Goal: Task Accomplishment & Management: Use online tool/utility

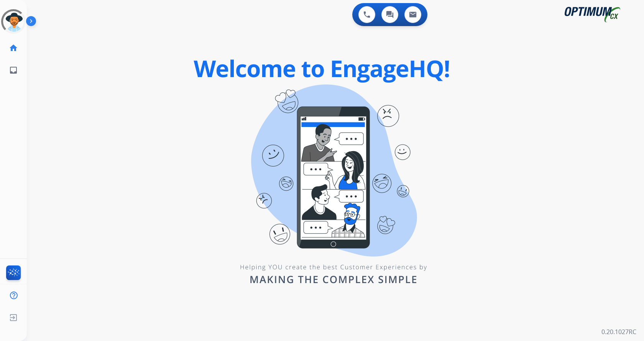
click at [26, 20] on img at bounding box center [32, 22] width 13 height 15
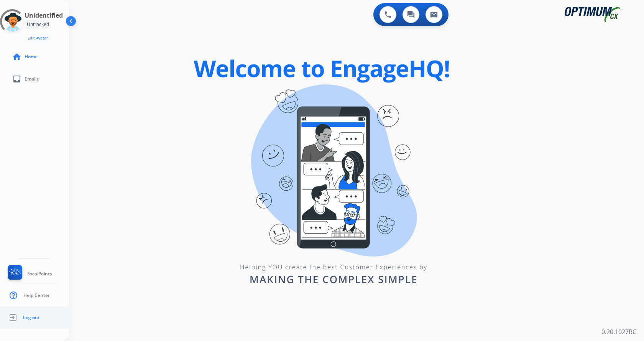
click at [32, 317] on span "Log out" at bounding box center [31, 318] width 17 height 6
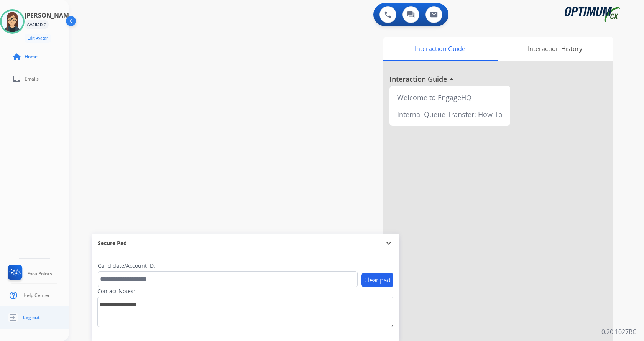
click at [29, 317] on span "Log out" at bounding box center [31, 318] width 17 height 6
click at [31, 317] on span "Log out" at bounding box center [31, 318] width 17 height 6
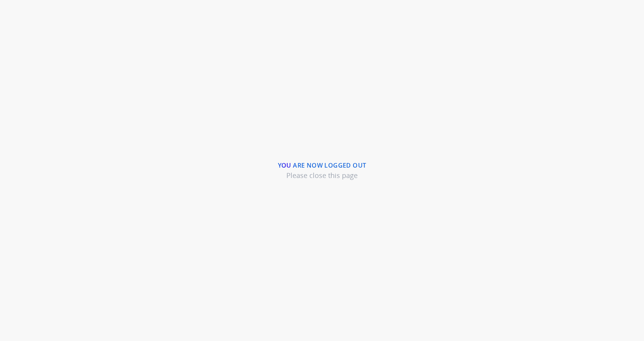
click at [87, 20] on div "You are now logged out Please close this page" at bounding box center [322, 170] width 644 height 341
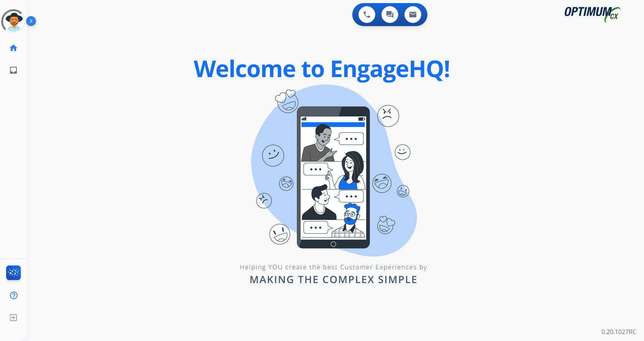
click at [32, 22] on img at bounding box center [32, 22] width 13 height 15
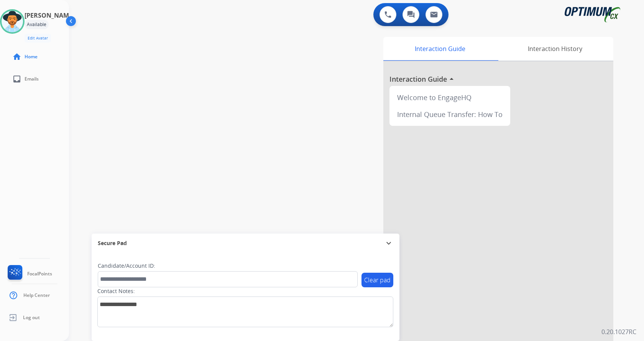
click at [181, 65] on div "swap_horiz Break voice bridge close_fullscreen Connect 3-Way Call merge_type Se…" at bounding box center [347, 188] width 557 height 320
drag, startPoint x: 205, startPoint y: 104, endPoint x: 187, endPoint y: 115, distance: 21.4
click at [204, 104] on div "swap_horiz Break voice bridge close_fullscreen Connect 3-Way Call merge_type Se…" at bounding box center [347, 188] width 557 height 320
click at [389, 14] on img at bounding box center [388, 14] width 7 height 7
click at [388, 15] on img at bounding box center [388, 14] width 7 height 7
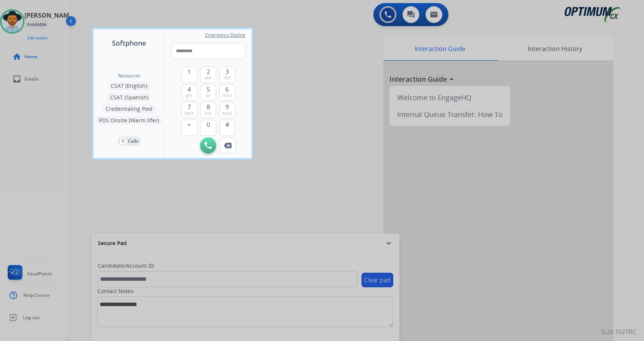
type input "**********"
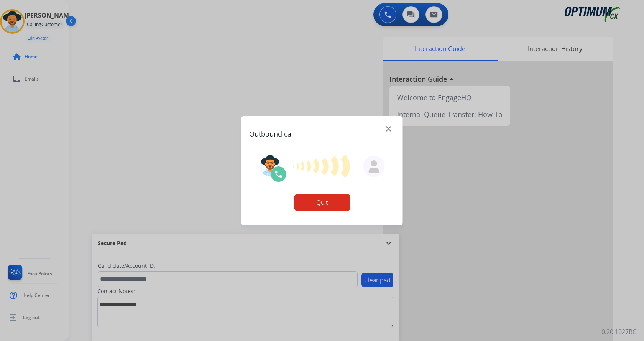
click at [224, 53] on div at bounding box center [322, 170] width 644 height 341
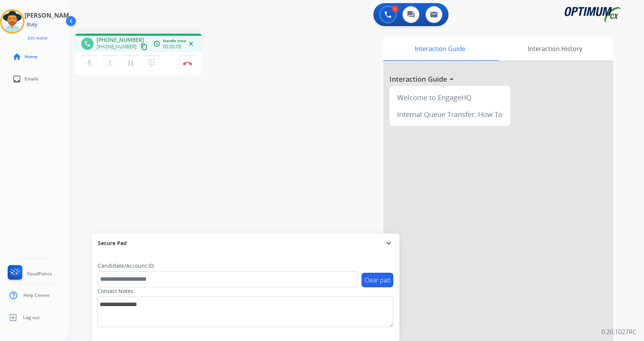
click at [247, 41] on div "phone [PHONE_NUMBER] [PHONE_NUMBER] content_copy access_time Call metrics Queue…" at bounding box center [175, 55] width 201 height 43
click at [188, 58] on button "Disconnect" at bounding box center [188, 63] width 16 height 16
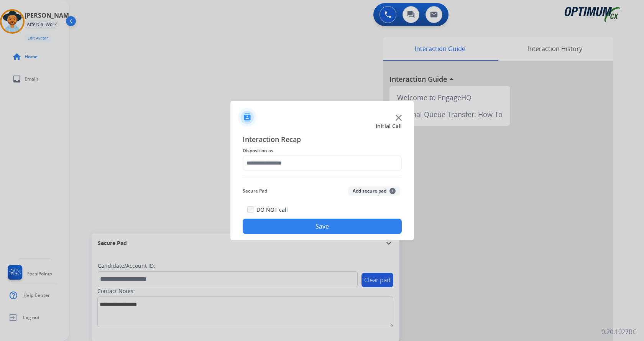
click at [377, 194] on button "Add secure pad +" at bounding box center [374, 190] width 52 height 9
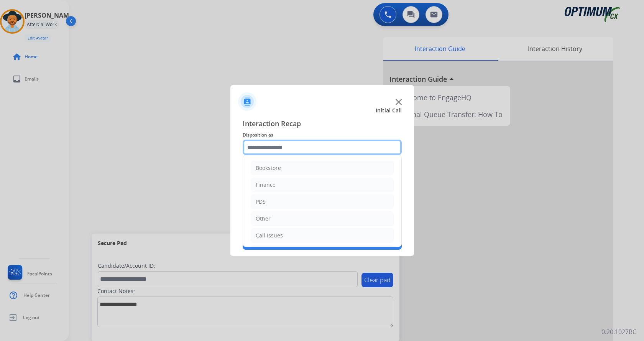
click at [295, 145] on input "text" at bounding box center [322, 147] width 159 height 15
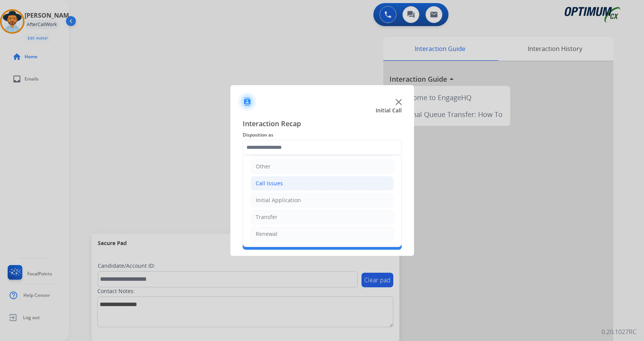
drag, startPoint x: 280, startPoint y: 185, endPoint x: 292, endPoint y: 190, distance: 13.0
click at [280, 184] on div "Call Issues" at bounding box center [269, 184] width 27 height 8
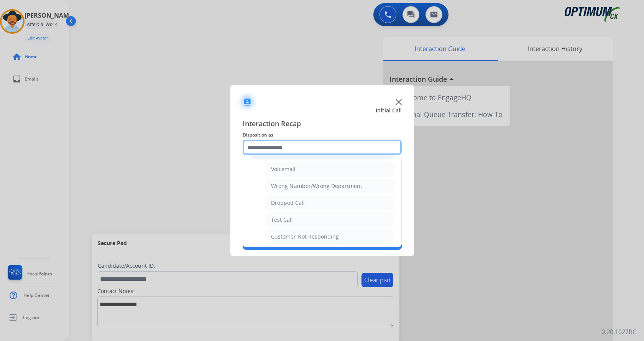
scroll to position [129, 0]
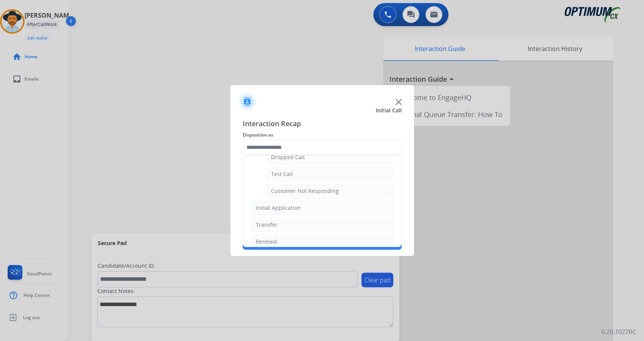
click at [297, 174] on li "Test Call" at bounding box center [330, 174] width 128 height 15
type input "*********"
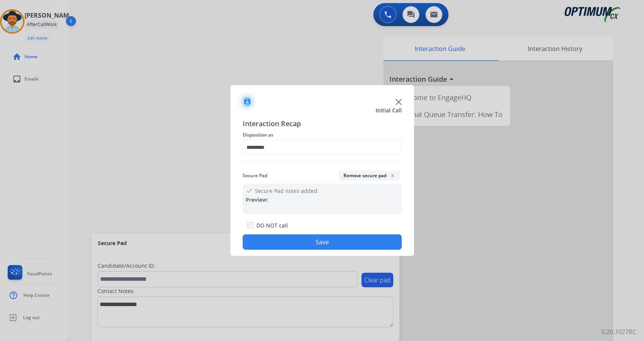
click at [308, 242] on button "Save" at bounding box center [322, 241] width 159 height 15
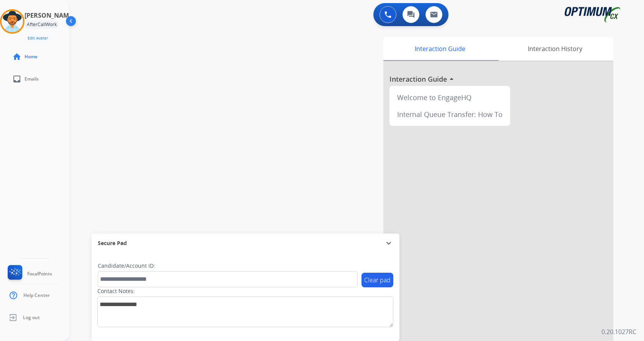
click at [188, 159] on div "swap_horiz Break voice bridge close_fullscreen Connect 3-Way Call merge_type Se…" at bounding box center [347, 188] width 557 height 320
drag, startPoint x: 144, startPoint y: 105, endPoint x: 96, endPoint y: 45, distance: 77.5
click at [143, 105] on div "swap_horiz Break voice bridge close_fullscreen Connect 3-Way Call merge_type Se…" at bounding box center [347, 188] width 557 height 320
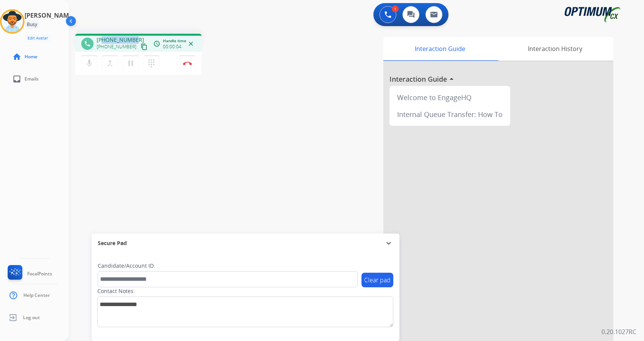
drag, startPoint x: 102, startPoint y: 40, endPoint x: 134, endPoint y: 36, distance: 32.1
click at [134, 36] on div "[PHONE_NUMBER] [PHONE_NUMBER] content_copy" at bounding box center [123, 43] width 52 height 15
copy span "2674615912"
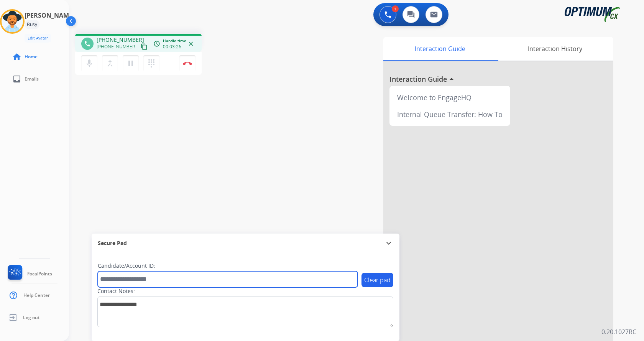
drag, startPoint x: 158, startPoint y: 277, endPoint x: 161, endPoint y: 271, distance: 7.0
click at [158, 277] on input "text" at bounding box center [228, 279] width 260 height 16
paste input "*******"
type input "*******"
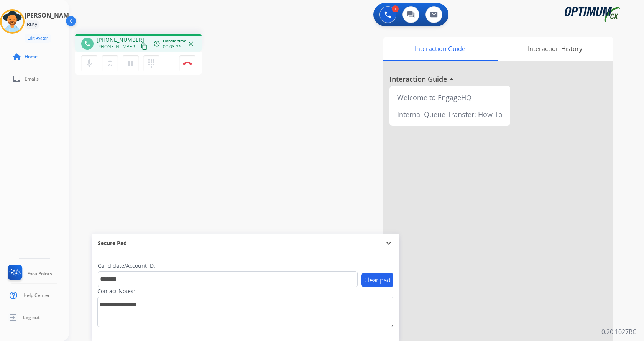
click at [170, 129] on div "phone [PHONE_NUMBER] [PHONE_NUMBER] content_copy access_time Call metrics Queue…" at bounding box center [347, 188] width 557 height 320
click at [227, 157] on div "phone [PHONE_NUMBER] [PHONE_NUMBER] content_copy access_time Call metrics Queue…" at bounding box center [347, 188] width 557 height 320
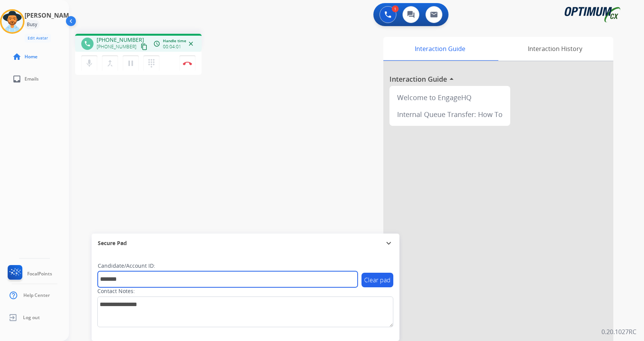
click at [169, 280] on input "*******" at bounding box center [228, 279] width 260 height 16
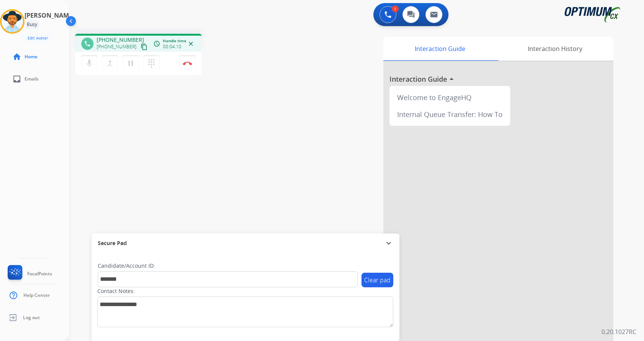
click at [198, 155] on div "phone [PHONE_NUMBER] [PHONE_NUMBER] content_copy access_time Call metrics Queue…" at bounding box center [347, 188] width 557 height 320
click at [186, 61] on button "Disconnect" at bounding box center [188, 63] width 16 height 16
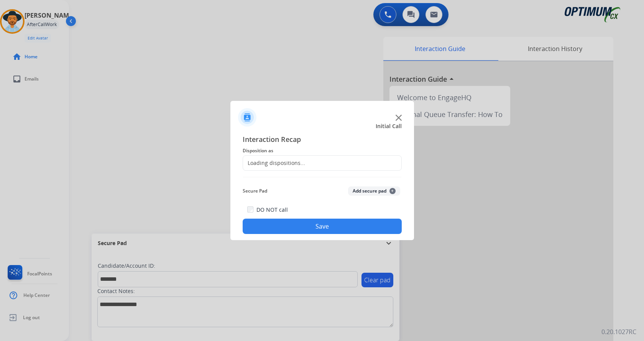
click at [381, 193] on button "Add secure pad +" at bounding box center [374, 190] width 52 height 9
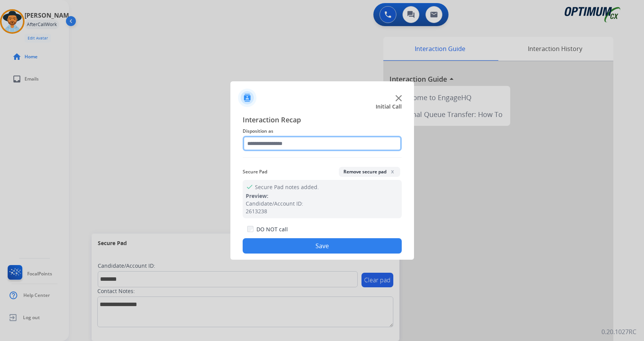
drag, startPoint x: 285, startPoint y: 143, endPoint x: 287, endPoint y: 149, distance: 6.1
click at [285, 143] on input "text" at bounding box center [322, 143] width 159 height 15
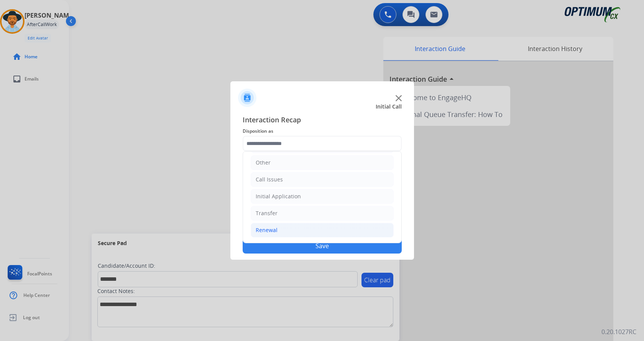
click at [293, 227] on li "Renewal" at bounding box center [322, 230] width 143 height 15
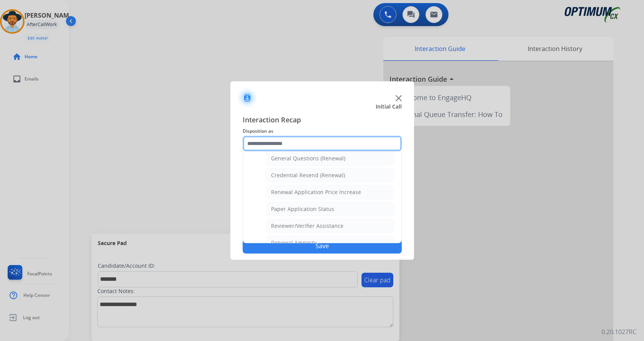
scroll to position [219, 0]
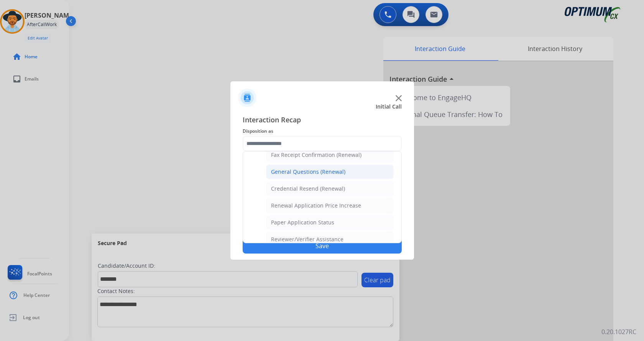
click at [317, 171] on div "General Questions (Renewal)" at bounding box center [308, 172] width 74 height 8
type input "**********"
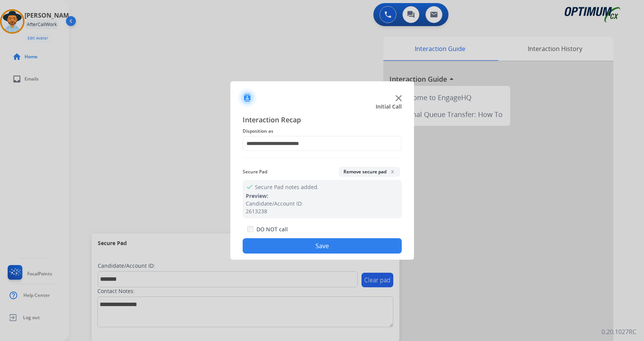
click at [314, 242] on button "Save" at bounding box center [322, 245] width 159 height 15
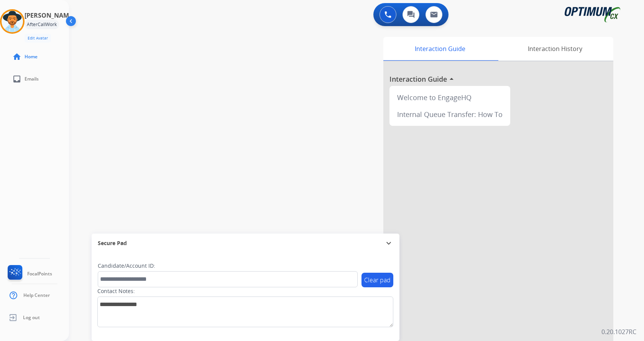
drag, startPoint x: 139, startPoint y: 78, endPoint x: 115, endPoint y: 0, distance: 81.4
click at [139, 74] on div "swap_horiz Break voice bridge close_fullscreen Connect 3-Way Call merge_type Se…" at bounding box center [347, 188] width 557 height 320
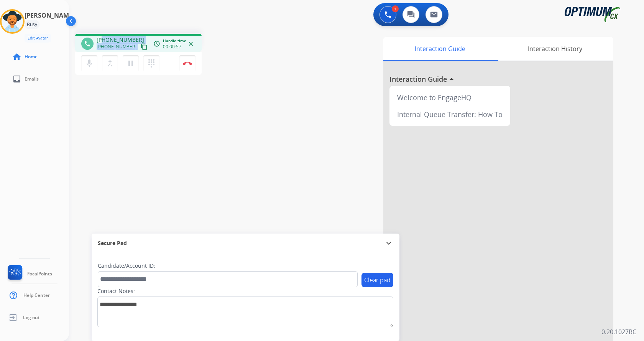
drag, startPoint x: 105, startPoint y: 39, endPoint x: 137, endPoint y: 39, distance: 32.2
click at [137, 39] on div "[PHONE_NUMBER] [PHONE_NUMBER] content_copy" at bounding box center [123, 43] width 52 height 15
click at [137, 38] on div "[PHONE_NUMBER] [PHONE_NUMBER] content_copy" at bounding box center [123, 43] width 52 height 15
drag, startPoint x: 133, startPoint y: 39, endPoint x: 102, endPoint y: 35, distance: 31.3
click at [102, 35] on div "phone [PHONE_NUMBER] [PHONE_NUMBER] content_copy access_time Call metrics Queue…" at bounding box center [138, 43] width 127 height 18
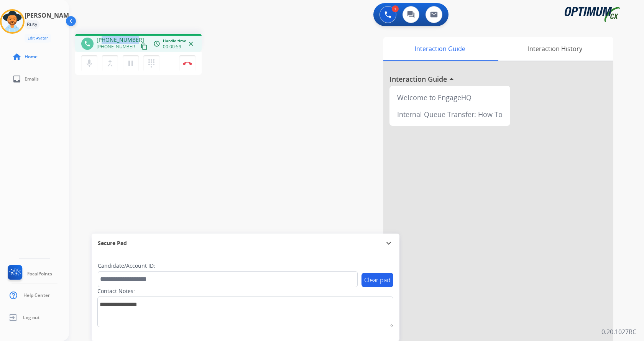
copy span "8623715154"
click at [148, 287] on div "Contact Notes:" at bounding box center [245, 307] width 296 height 40
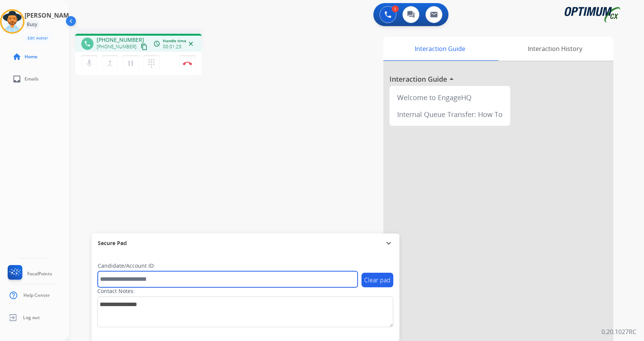
drag, startPoint x: 152, startPoint y: 277, endPoint x: 155, endPoint y: 272, distance: 5.5
click at [152, 277] on input "text" at bounding box center [228, 279] width 260 height 16
paste input "*******"
type input "*******"
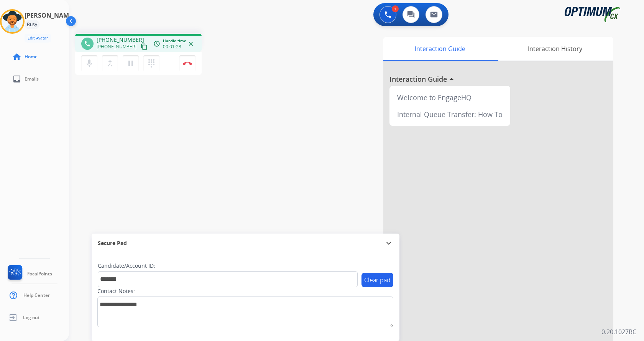
click at [171, 141] on div "phone [PHONE_NUMBER] [PHONE_NUMBER] content_copy access_time Call metrics Queue…" at bounding box center [347, 188] width 557 height 320
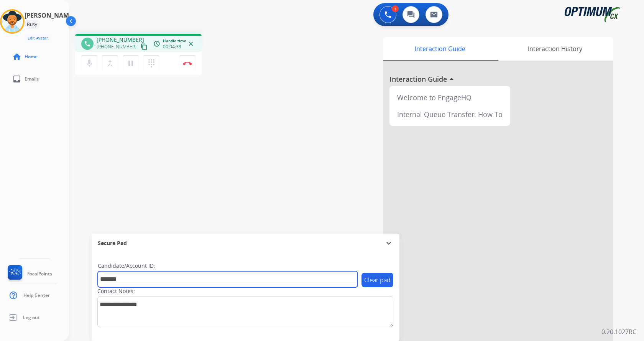
click at [166, 280] on input "*******" at bounding box center [228, 279] width 260 height 16
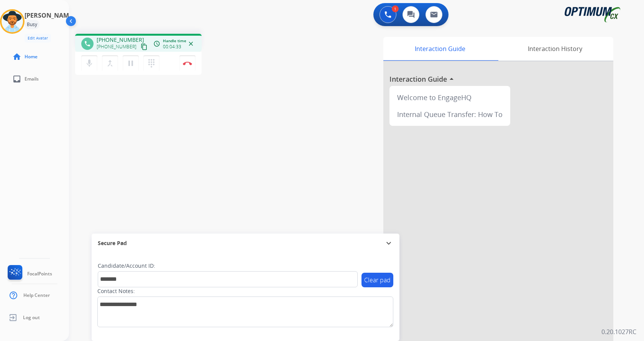
click at [176, 174] on div "phone [PHONE_NUMBER] [PHONE_NUMBER] content_copy access_time Call metrics Queue…" at bounding box center [347, 188] width 557 height 320
click at [219, 159] on div "phone [PHONE_NUMBER] [PHONE_NUMBER] content_copy access_time Call metrics Queue…" at bounding box center [347, 188] width 557 height 320
drag, startPoint x: 238, startPoint y: 139, endPoint x: 230, endPoint y: 121, distance: 19.4
click at [238, 138] on div "phone [PHONE_NUMBER] [PHONE_NUMBER] content_copy access_time Call metrics Queue…" at bounding box center [347, 188] width 557 height 320
click at [192, 58] on button "Disconnect" at bounding box center [188, 63] width 16 height 16
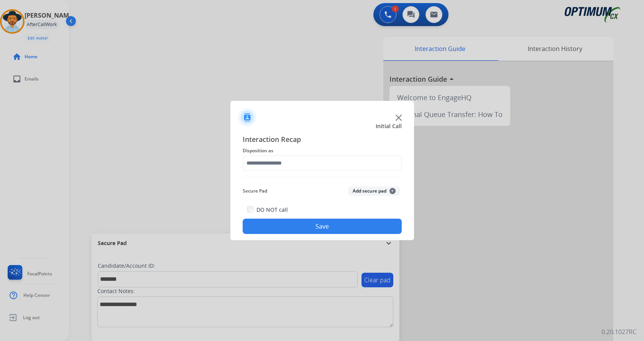
click at [363, 194] on button "Add secure pad +" at bounding box center [374, 190] width 52 height 9
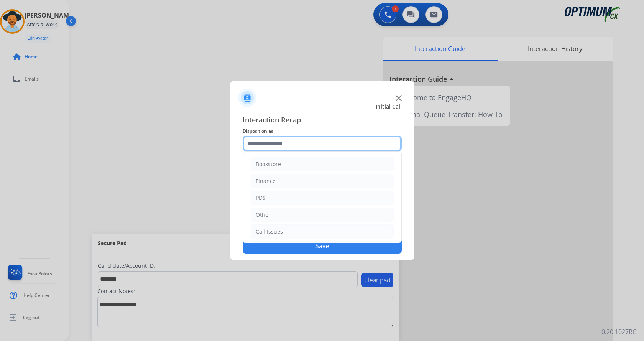
click at [285, 139] on input "text" at bounding box center [322, 143] width 159 height 15
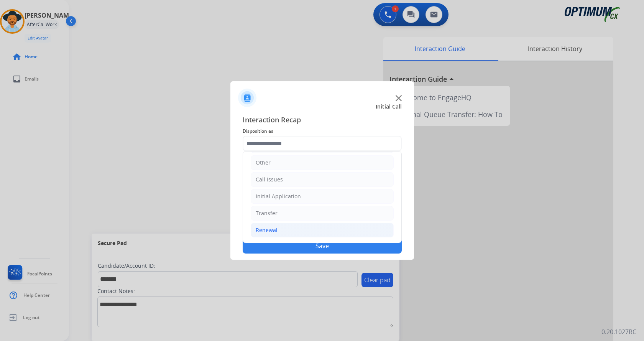
click at [303, 229] on li "Renewal" at bounding box center [322, 230] width 143 height 15
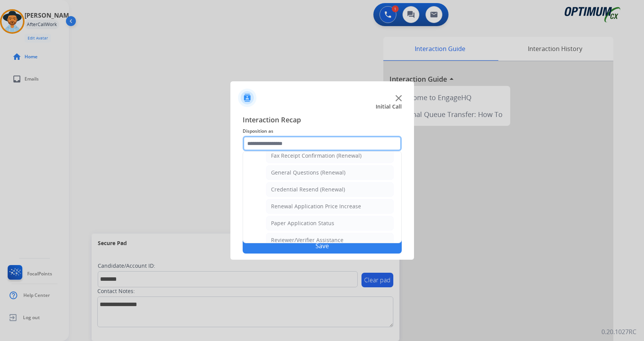
scroll to position [181, 0]
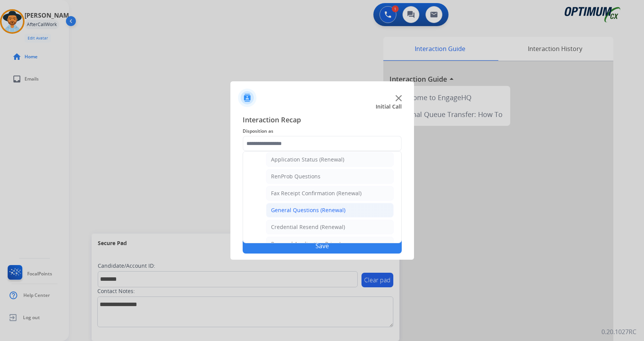
click at [320, 211] on div "General Questions (Renewal)" at bounding box center [308, 210] width 74 height 8
type input "**********"
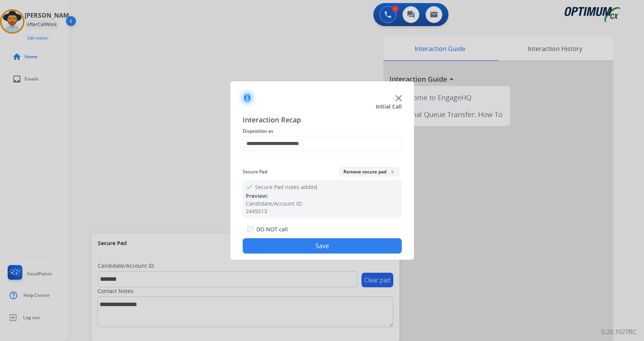
click at [310, 244] on button "Save" at bounding box center [322, 245] width 159 height 15
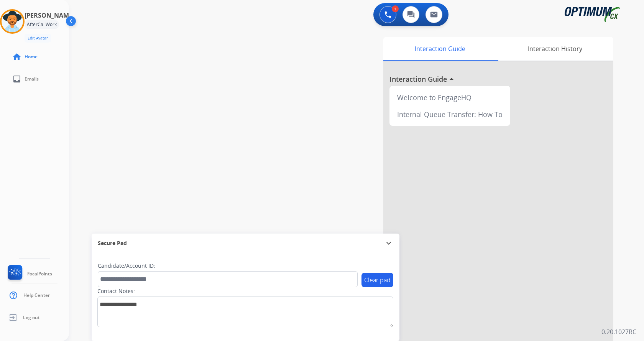
click at [165, 121] on div "swap_horiz Break voice bridge close_fullscreen Connect 3-Way Call merge_type Se…" at bounding box center [347, 188] width 557 height 320
click at [228, 84] on div "swap_horiz Break voice bridge close_fullscreen Connect 3-Way Call merge_type Se…" at bounding box center [347, 188] width 557 height 320
click at [210, 95] on div "swap_horiz Break voice bridge close_fullscreen Connect 3-Way Call merge_type Se…" at bounding box center [347, 188] width 557 height 320
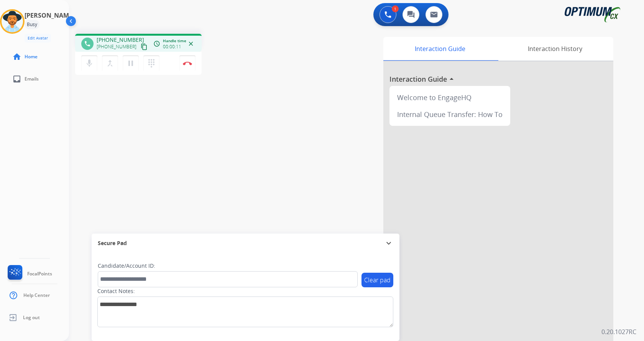
click at [105, 40] on span "[PHONE_NUMBER]" at bounding box center [121, 40] width 48 height 8
drag, startPoint x: 103, startPoint y: 40, endPoint x: 133, endPoint y: 39, distance: 30.0
click at [133, 39] on span "[PHONE_NUMBER]" at bounding box center [121, 40] width 48 height 8
copy span "7705438910"
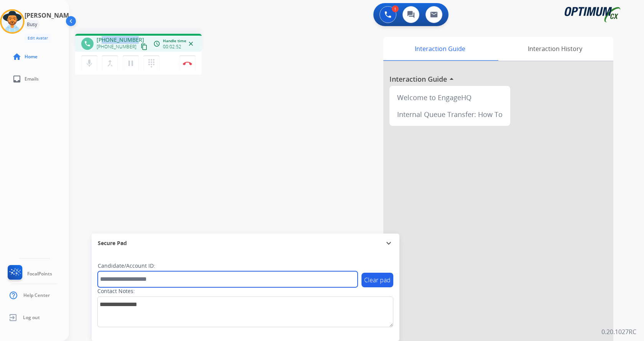
click at [159, 276] on input "text" at bounding box center [228, 279] width 260 height 16
paste input "*********"
type input "*********"
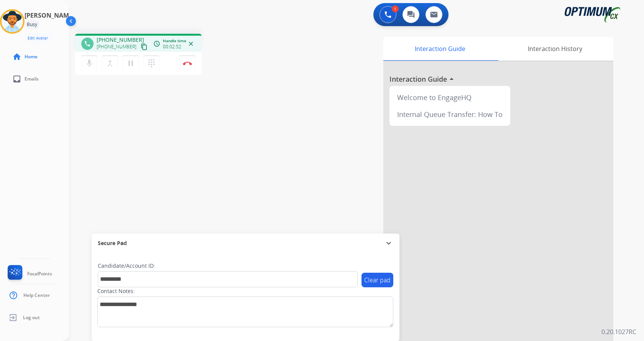
click at [178, 105] on div "phone [PHONE_NUMBER] [PHONE_NUMBER] content_copy access_time Call metrics Queue…" at bounding box center [347, 188] width 557 height 320
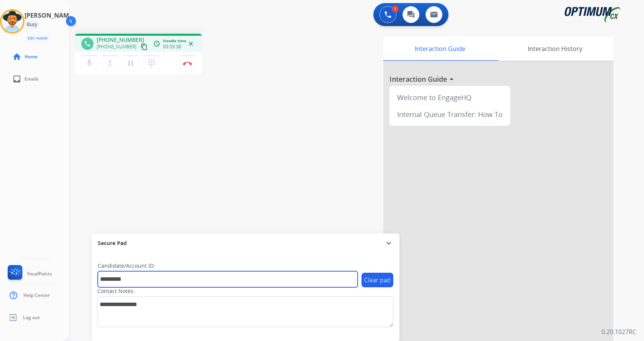
click at [214, 283] on input "*********" at bounding box center [228, 279] width 260 height 16
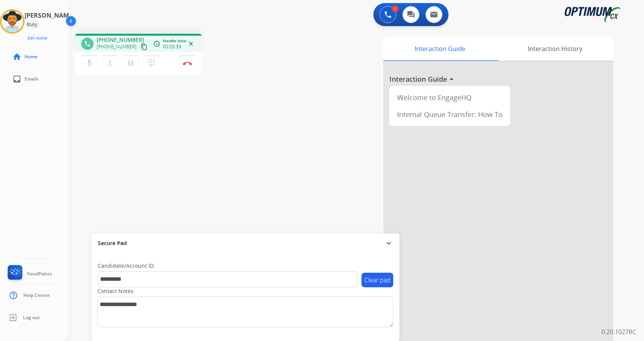
click at [199, 159] on div "phone [PHONE_NUMBER] [PHONE_NUMBER] content_copy access_time Call metrics Queue…" at bounding box center [347, 188] width 557 height 320
click at [186, 59] on button "Disconnect" at bounding box center [188, 63] width 16 height 16
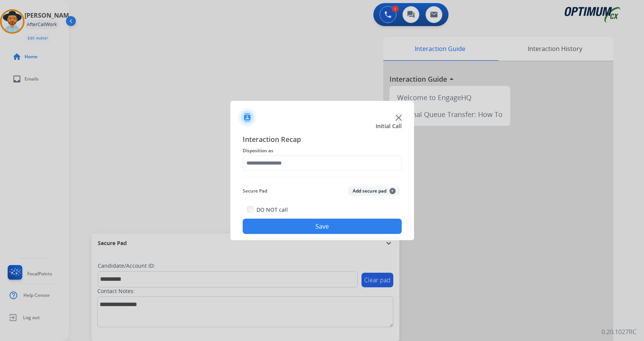
click at [368, 187] on button "Add secure pad +" at bounding box center [374, 190] width 52 height 9
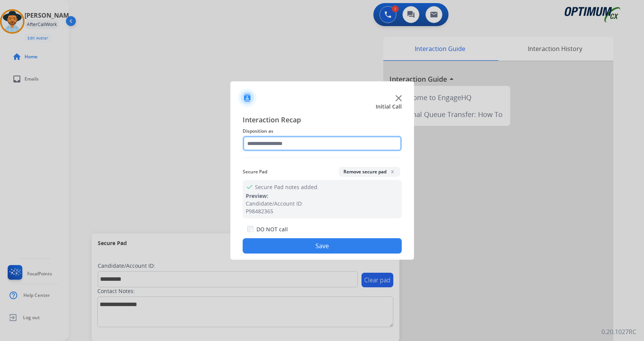
click at [285, 147] on input "text" at bounding box center [322, 143] width 159 height 15
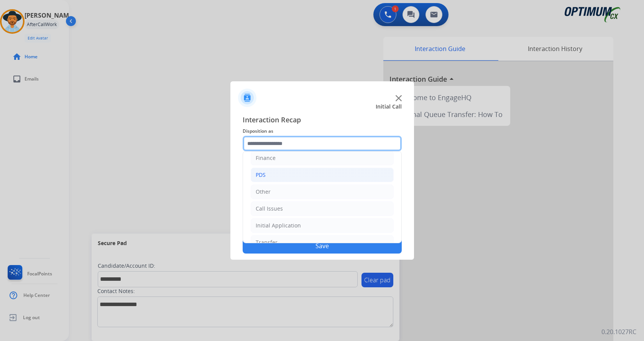
scroll to position [0, 0]
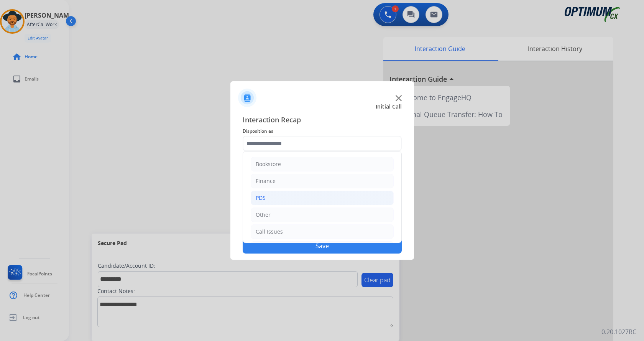
click at [289, 198] on li "PDS" at bounding box center [322, 198] width 143 height 15
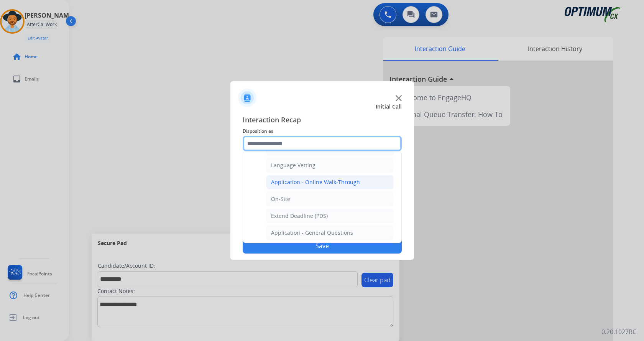
scroll to position [115, 0]
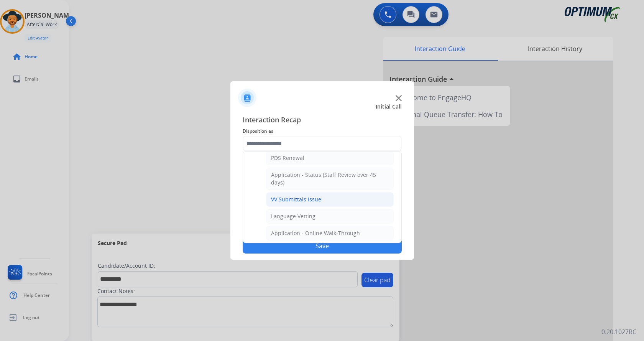
click at [304, 197] on div "VV Submittals Issue" at bounding box center [296, 200] width 50 height 8
type input "**********"
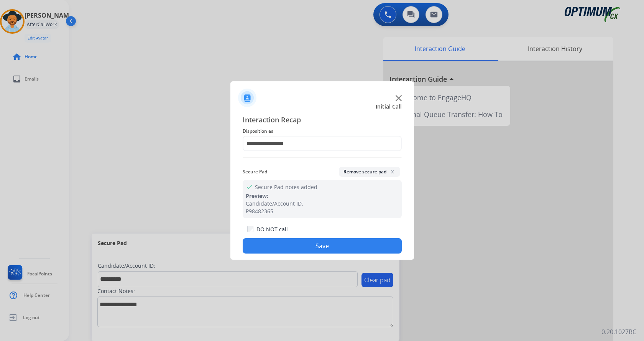
click at [310, 249] on button "Save" at bounding box center [322, 245] width 159 height 15
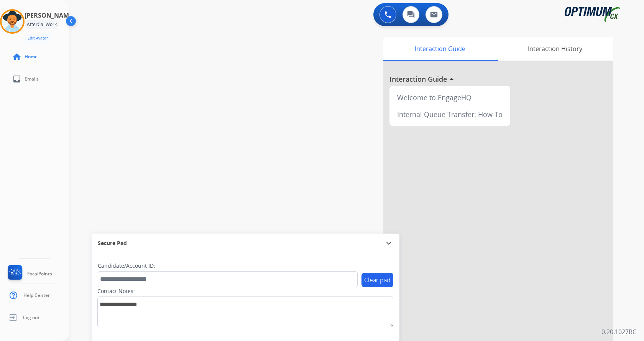
click at [196, 144] on div "swap_horiz Break voice bridge close_fullscreen Connect 3-Way Call merge_type Se…" at bounding box center [347, 188] width 557 height 320
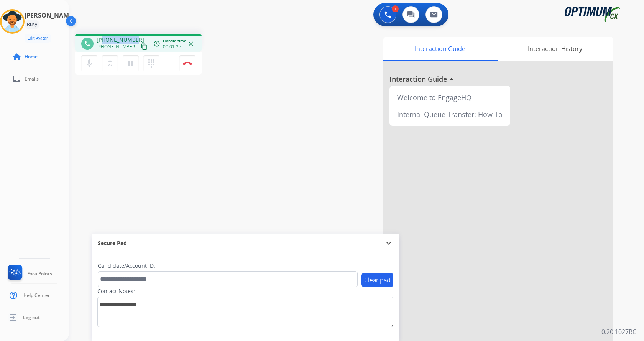
drag, startPoint x: 104, startPoint y: 41, endPoint x: 133, endPoint y: 40, distance: 29.9
click at [133, 40] on span "[PHONE_NUMBER]" at bounding box center [121, 40] width 48 height 8
copy span "9739608236"
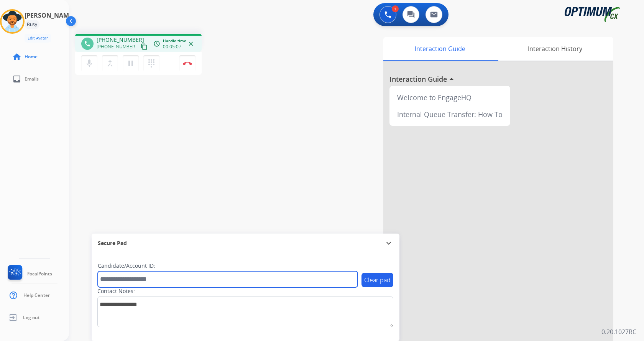
drag, startPoint x: 147, startPoint y: 278, endPoint x: 147, endPoint y: 273, distance: 5.8
click at [147, 278] on input "text" at bounding box center [228, 279] width 260 height 16
paste input "*******"
type input "*******"
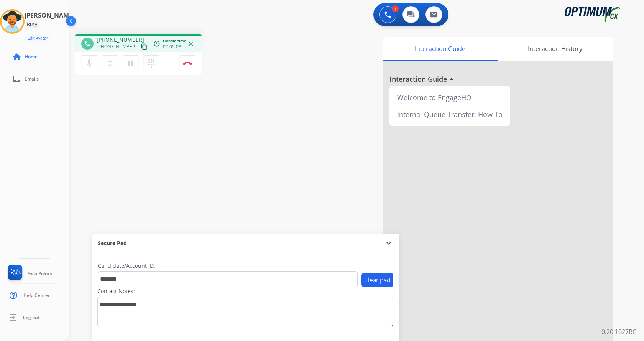
click at [142, 140] on div "phone [PHONE_NUMBER] [PHONE_NUMBER] content_copy access_time Call metrics Queue…" at bounding box center [347, 188] width 557 height 320
click at [163, 119] on div "phone [PHONE_NUMBER] [PHONE_NUMBER] content_copy access_time Call metrics Queue…" at bounding box center [347, 188] width 557 height 320
click at [189, 107] on div "phone [PHONE_NUMBER] [PHONE_NUMBER] content_copy access_time Call metrics Queue…" at bounding box center [347, 188] width 557 height 320
click at [187, 107] on div "phone [PHONE_NUMBER] [PHONE_NUMBER] content_copy access_time Call metrics Queue…" at bounding box center [347, 188] width 557 height 320
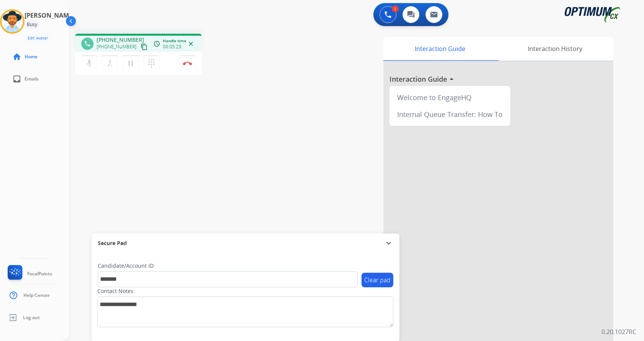
click at [184, 113] on div "phone [PHONE_NUMBER] [PHONE_NUMBER] content_copy access_time Call metrics Queue…" at bounding box center [347, 188] width 557 height 320
click at [229, 64] on div "phone [PHONE_NUMBER] [PHONE_NUMBER] content_copy access_time Call metrics Queue…" at bounding box center [175, 55] width 201 height 43
click at [188, 64] on img at bounding box center [187, 63] width 9 height 4
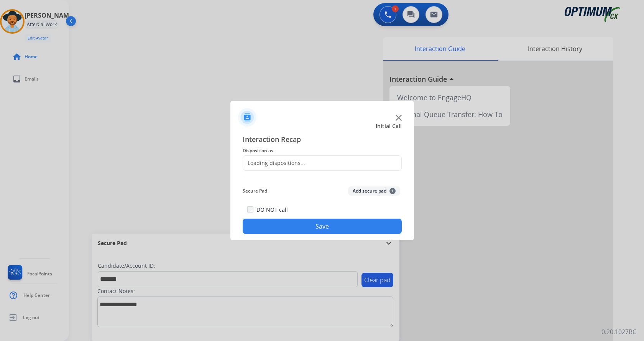
click at [381, 188] on button "Add secure pad +" at bounding box center [374, 190] width 52 height 9
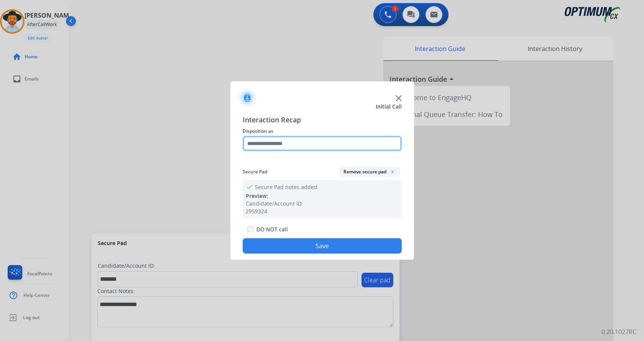
click at [303, 140] on input "text" at bounding box center [322, 143] width 159 height 15
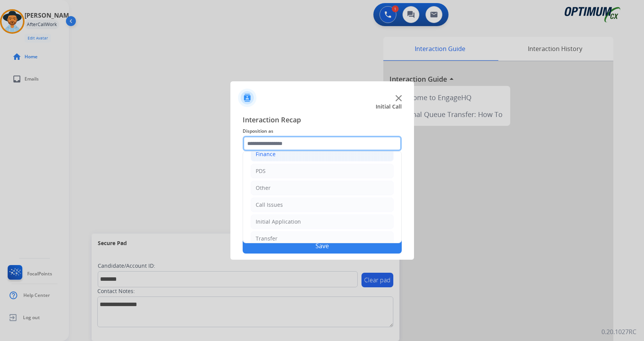
scroll to position [52, 0]
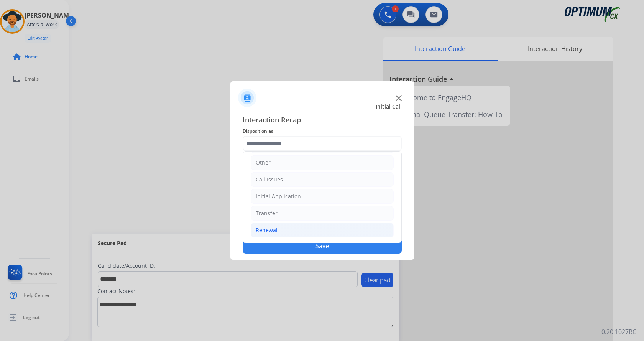
click at [308, 230] on li "Renewal" at bounding box center [322, 230] width 143 height 15
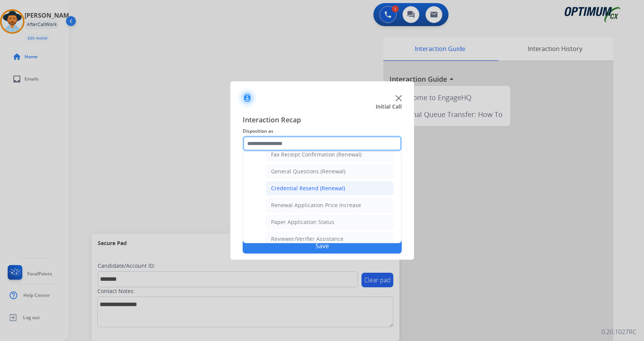
scroll to position [219, 0]
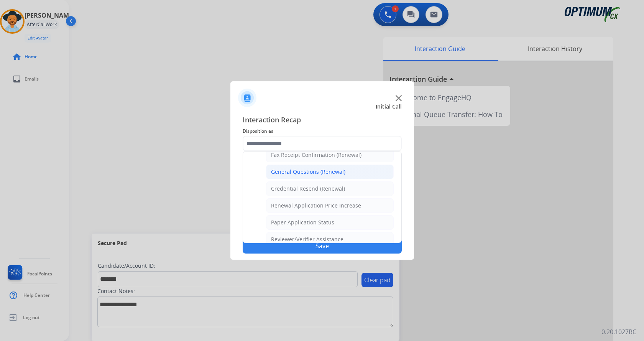
click at [311, 173] on div "General Questions (Renewal)" at bounding box center [308, 172] width 74 height 8
type input "**********"
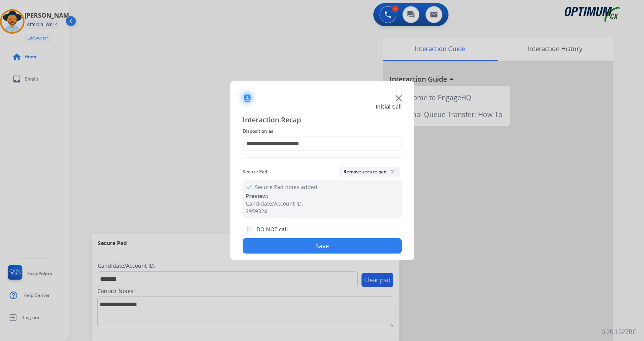
drag, startPoint x: 302, startPoint y: 245, endPoint x: 177, endPoint y: 158, distance: 152.4
click at [302, 244] on button "Save" at bounding box center [322, 245] width 159 height 15
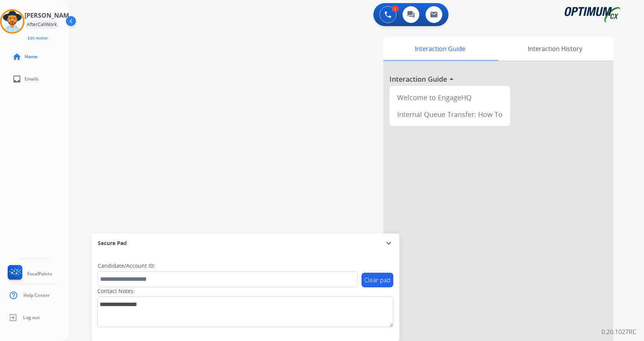
drag, startPoint x: 117, startPoint y: 124, endPoint x: 113, endPoint y: 122, distance: 3.9
click at [116, 124] on div "swap_horiz Break voice bridge close_fullscreen Connect 3-Way Call merge_type Se…" at bounding box center [347, 188] width 557 height 320
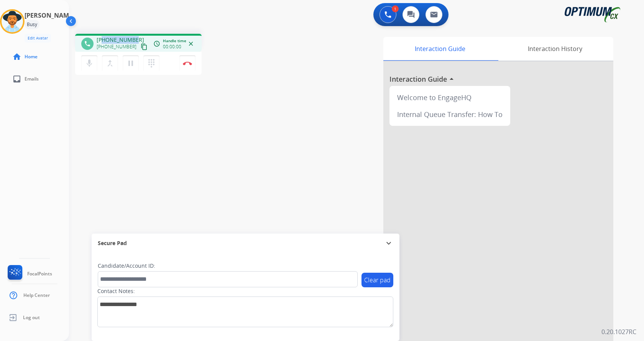
drag, startPoint x: 103, startPoint y: 40, endPoint x: 133, endPoint y: 37, distance: 30.8
click at [133, 37] on span "[PHONE_NUMBER]" at bounding box center [121, 40] width 48 height 8
copy span "9036418675"
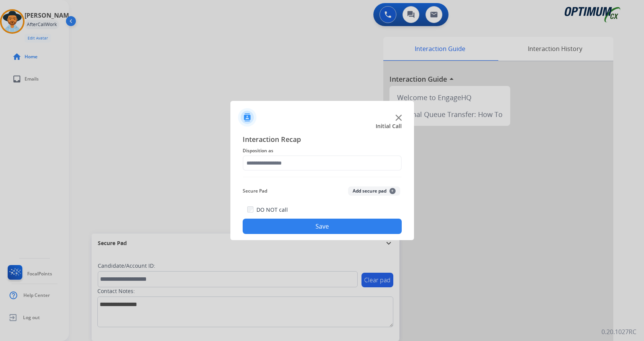
click at [239, 63] on div at bounding box center [322, 170] width 644 height 341
click at [376, 191] on button "Add secure pad +" at bounding box center [374, 190] width 52 height 9
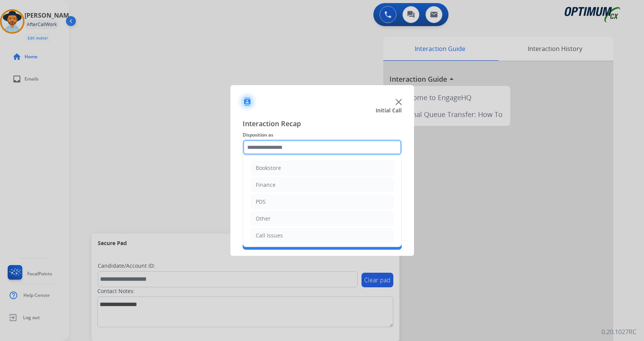
click at [310, 148] on input "text" at bounding box center [322, 147] width 159 height 15
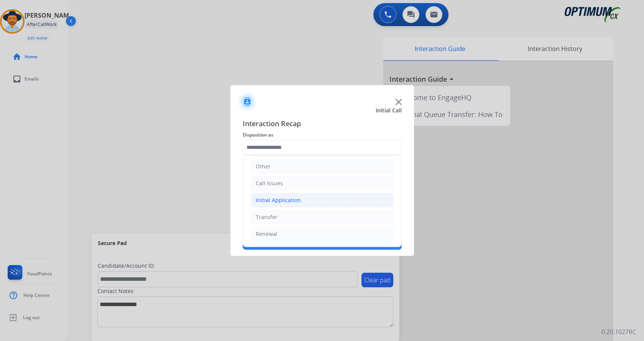
click at [303, 203] on li "Initial Application" at bounding box center [322, 200] width 143 height 15
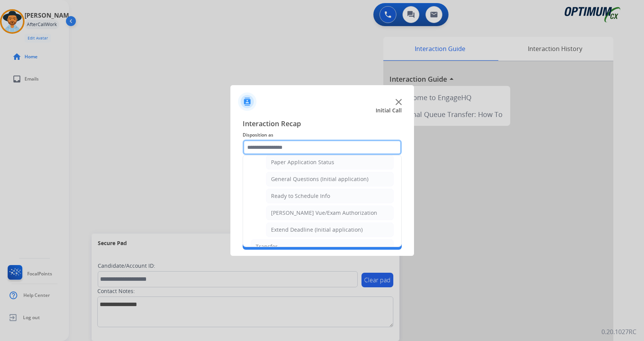
scroll to position [436, 0]
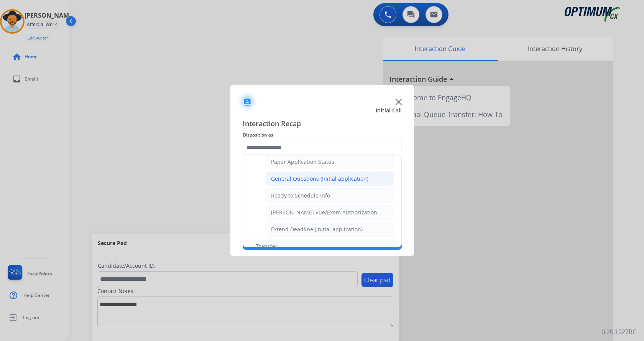
click at [333, 180] on div "General Questions (Initial application)" at bounding box center [319, 179] width 97 height 8
type input "**********"
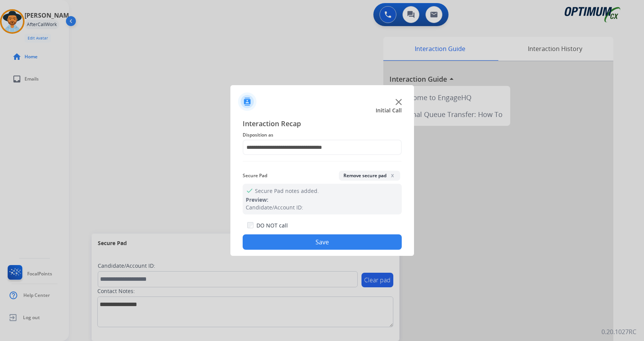
click at [313, 239] on button "Save" at bounding box center [322, 241] width 159 height 15
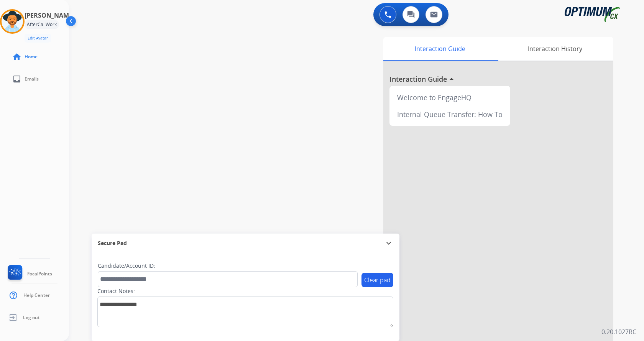
click at [193, 101] on div "swap_horiz Break voice bridge close_fullscreen Connect 3-Way Call merge_type Se…" at bounding box center [347, 188] width 557 height 320
click at [20, 18] on img at bounding box center [12, 21] width 21 height 21
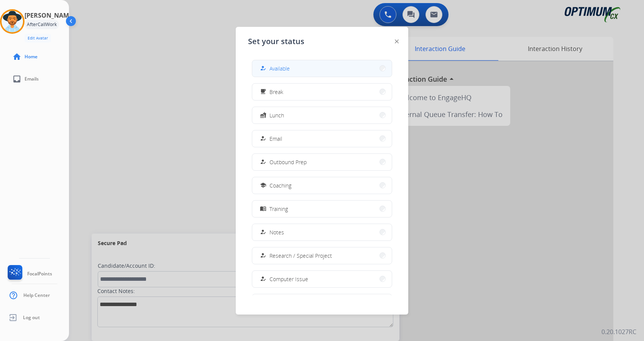
click at [332, 72] on button "how_to_reg Available" at bounding box center [322, 68] width 140 height 16
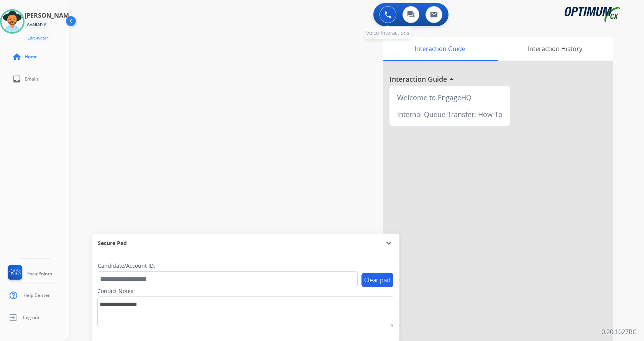
click at [389, 16] on img at bounding box center [388, 14] width 7 height 7
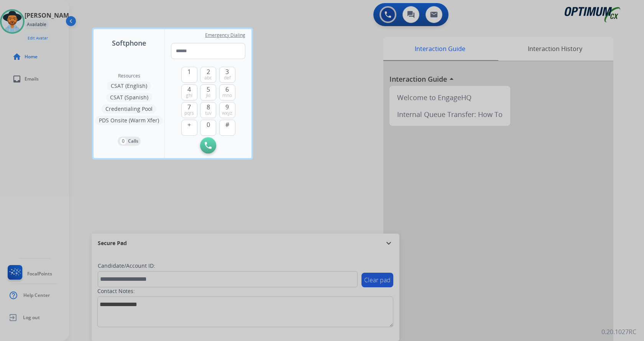
type input "**********"
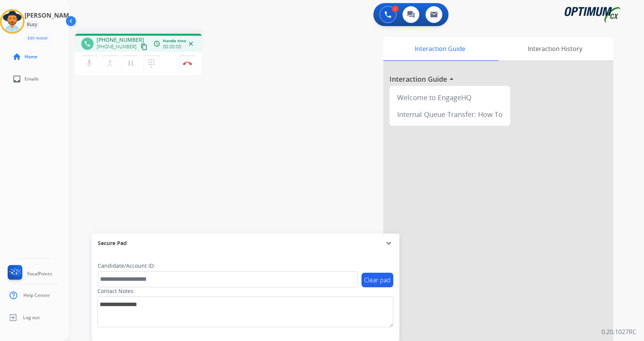
click at [240, 56] on div "phone [PHONE_NUMBER] [PHONE_NUMBER] content_copy access_time Call metrics Queue…" at bounding box center [175, 55] width 201 height 43
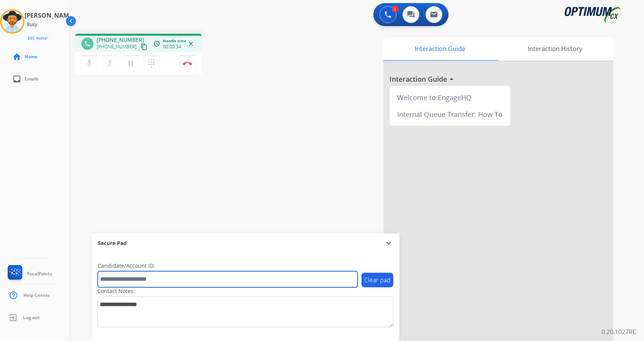
drag, startPoint x: 140, startPoint y: 272, endPoint x: 144, endPoint y: 279, distance: 8.2
click at [143, 277] on input "text" at bounding box center [228, 279] width 260 height 16
paste input "*******"
type input "*******"
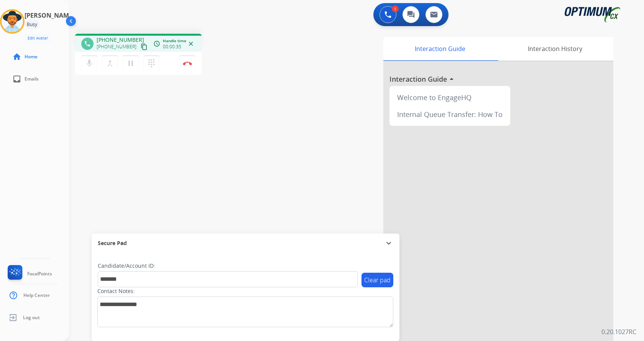
drag, startPoint x: 125, startPoint y: 146, endPoint x: 163, endPoint y: 80, distance: 76.8
click at [133, 127] on div "phone [PHONE_NUMBER] [PHONE_NUMBER] content_copy access_time Call metrics Queue…" at bounding box center [347, 188] width 557 height 320
click at [186, 67] on button "Disconnect" at bounding box center [188, 63] width 16 height 16
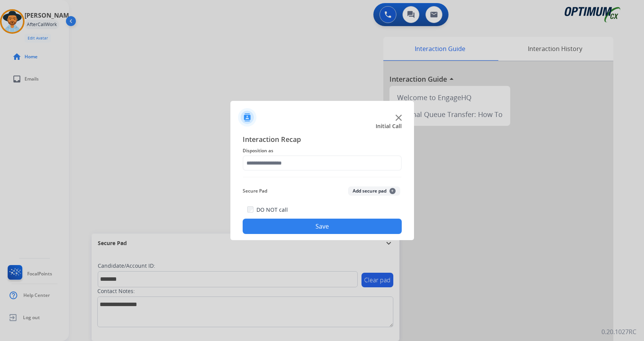
click at [361, 189] on button "Add secure pad +" at bounding box center [374, 190] width 52 height 9
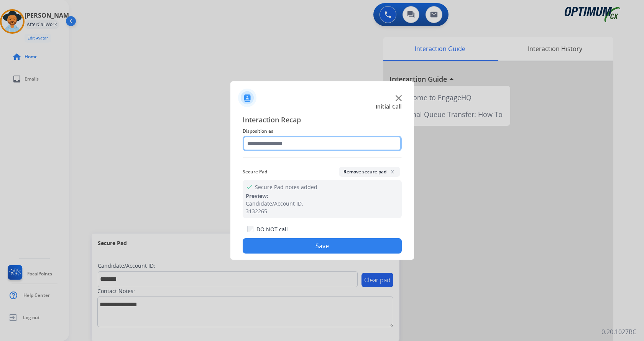
click at [288, 139] on input "text" at bounding box center [322, 143] width 159 height 15
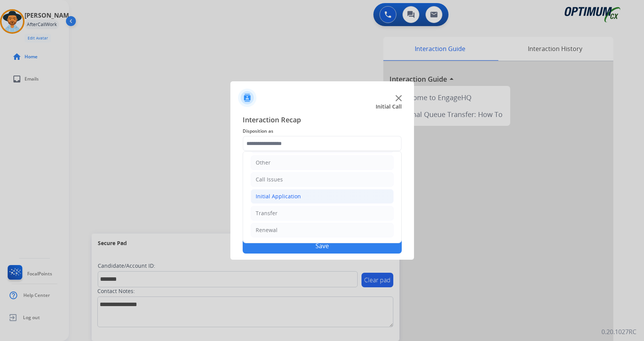
click at [278, 196] on div "Initial Application" at bounding box center [278, 197] width 45 height 8
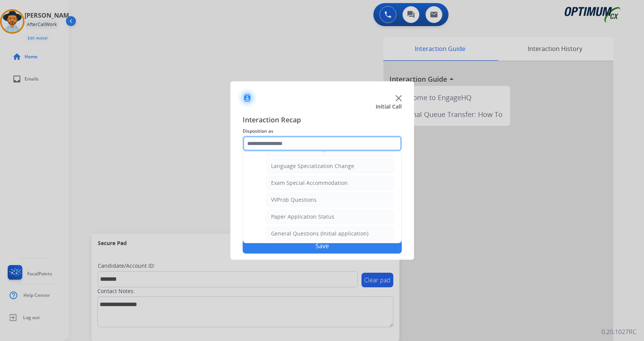
scroll to position [397, 0]
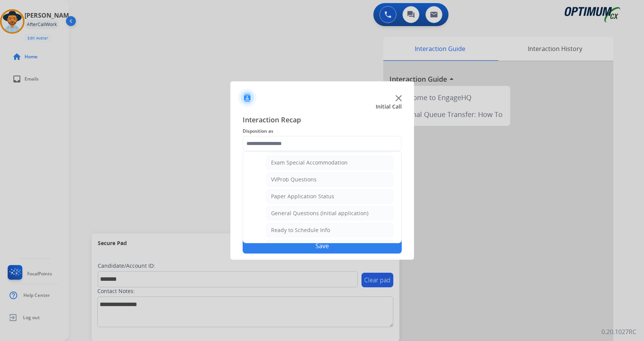
click at [300, 213] on div "General Questions (Initial application)" at bounding box center [319, 213] width 97 height 8
type input "**********"
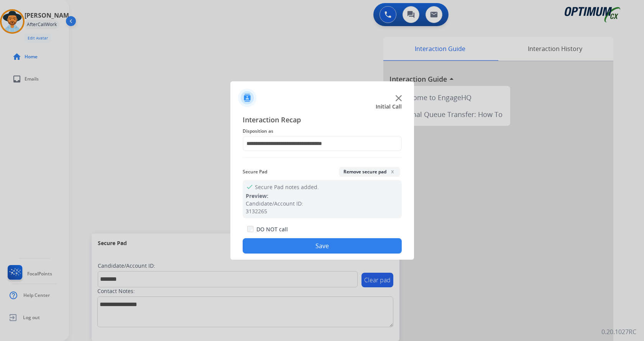
click at [296, 246] on button "Save" at bounding box center [322, 245] width 159 height 15
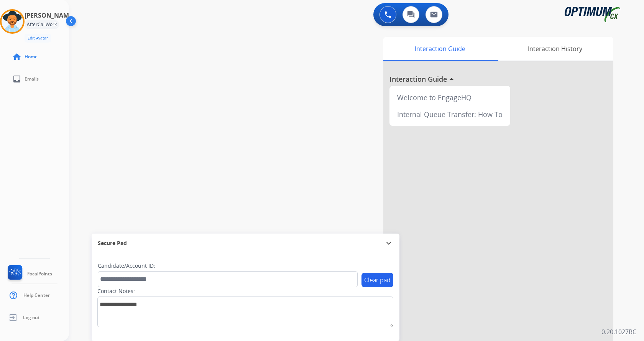
click at [177, 117] on div "swap_horiz Break voice bridge close_fullscreen Connect 3-Way Call merge_type Se…" at bounding box center [347, 188] width 557 height 320
click at [248, 103] on div "swap_horiz Break voice bridge close_fullscreen Connect 3-Way Call merge_type Se…" at bounding box center [347, 188] width 557 height 320
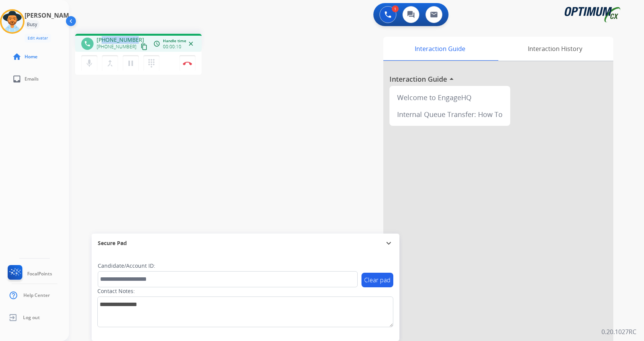
drag, startPoint x: 102, startPoint y: 40, endPoint x: 133, endPoint y: 40, distance: 30.3
click at [133, 40] on span "[PHONE_NUMBER]" at bounding box center [121, 40] width 48 height 8
copy span "4703075780"
click at [185, 59] on button "Disconnect" at bounding box center [188, 63] width 16 height 16
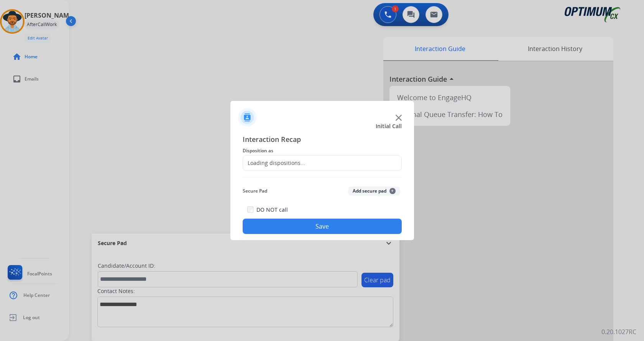
click at [358, 189] on button "Add secure pad +" at bounding box center [374, 190] width 52 height 9
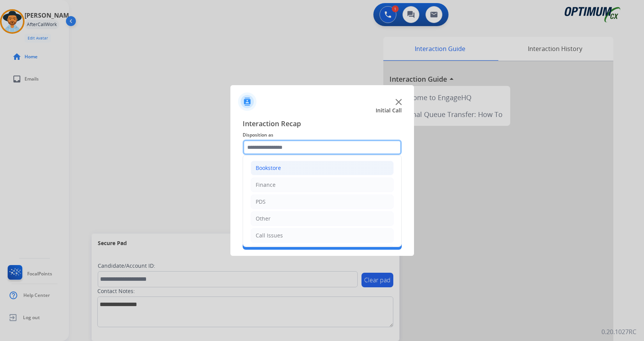
drag, startPoint x: 293, startPoint y: 146, endPoint x: 317, endPoint y: 168, distance: 32.6
click at [295, 148] on input "text" at bounding box center [322, 147] width 159 height 15
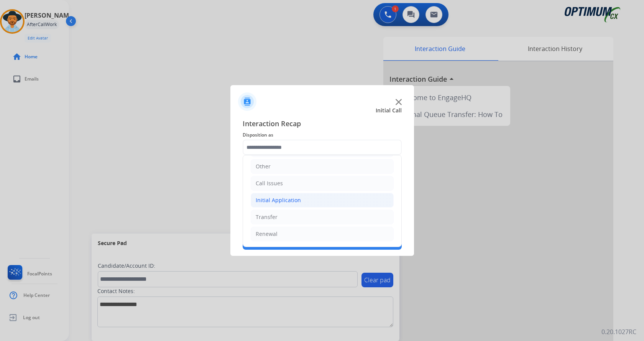
click at [288, 194] on li "Initial Application" at bounding box center [322, 200] width 143 height 15
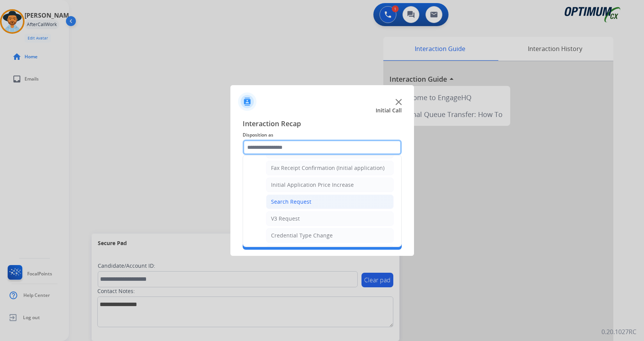
scroll to position [397, 0]
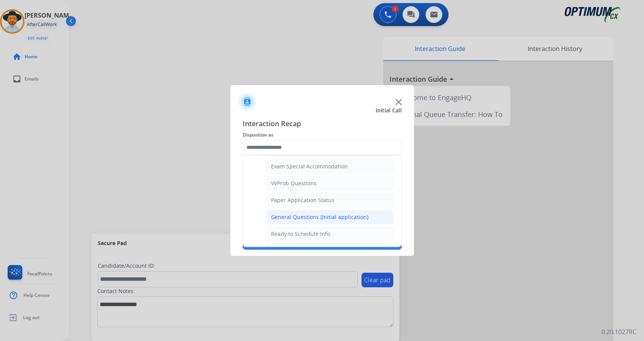
click at [303, 213] on li "General Questions (Initial application)" at bounding box center [330, 217] width 128 height 15
type input "**********"
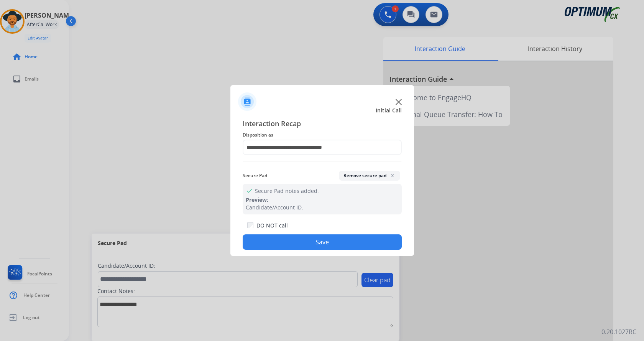
click at [299, 245] on button "Save" at bounding box center [322, 241] width 159 height 15
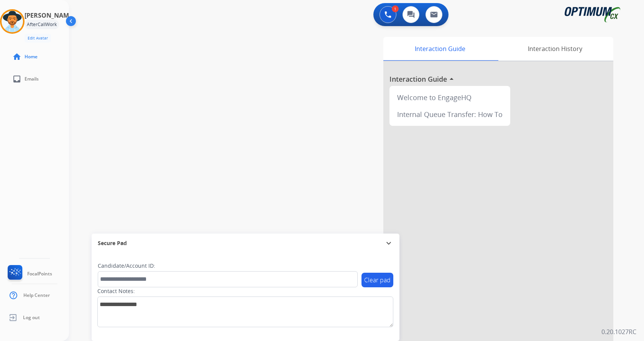
click at [152, 117] on div "swap_horiz Break voice bridge close_fullscreen Connect 3-Way Call merge_type Se…" at bounding box center [347, 188] width 557 height 320
drag, startPoint x: 30, startPoint y: 150, endPoint x: 40, endPoint y: 142, distance: 12.8
click at [30, 150] on div "[PERSON_NAME] AfterCallWork Edit Avatar Agent: [PERSON_NAME] Profile: Gen_Bilin…" at bounding box center [34, 170] width 69 height 341
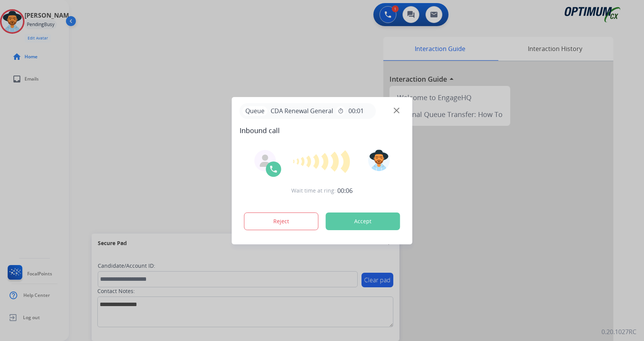
click at [213, 62] on div at bounding box center [322, 170] width 644 height 341
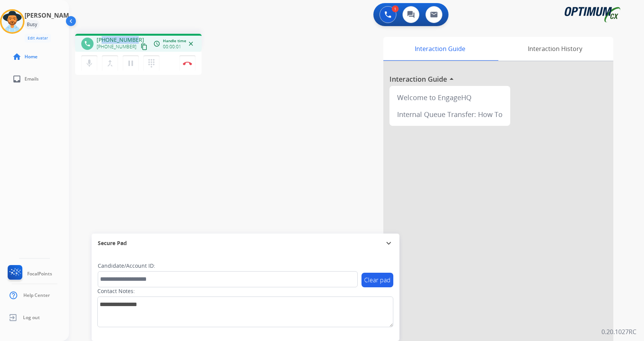
drag, startPoint x: 104, startPoint y: 38, endPoint x: 133, endPoint y: 36, distance: 29.6
click at [133, 36] on span "[PHONE_NUMBER]" at bounding box center [121, 40] width 48 height 8
copy span "8303357862"
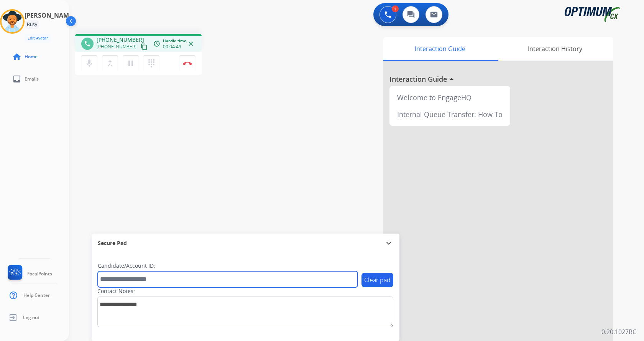
click at [145, 276] on input "text" at bounding box center [228, 279] width 260 height 16
paste input "*******"
type input "*******"
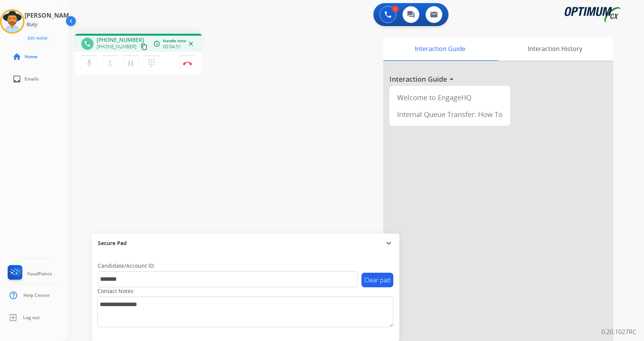
click at [178, 150] on div "phone [PHONE_NUMBER] [PHONE_NUMBER] content_copy access_time Call metrics Queue…" at bounding box center [347, 188] width 557 height 320
click at [203, 146] on div "phone [PHONE_NUMBER] [PHONE_NUMBER] content_copy access_time Call metrics Queue…" at bounding box center [347, 188] width 557 height 320
click at [208, 135] on div "phone [PHONE_NUMBER] [PHONE_NUMBER] content_copy access_time Call metrics Queue…" at bounding box center [347, 188] width 557 height 320
click at [205, 105] on div "phone [PHONE_NUMBER] [PHONE_NUMBER] content_copy access_time Call metrics Queue…" at bounding box center [347, 188] width 557 height 320
click at [190, 61] on button "Disconnect" at bounding box center [188, 63] width 16 height 16
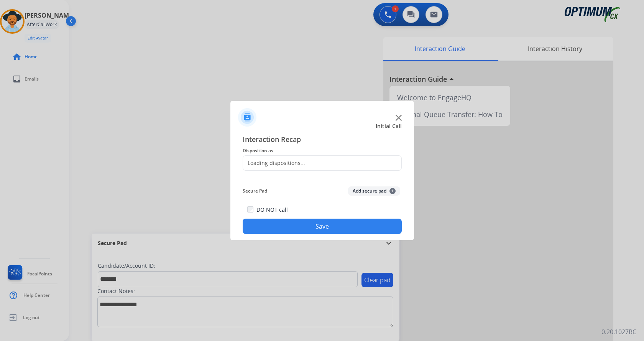
click at [362, 190] on button "Add secure pad +" at bounding box center [374, 190] width 52 height 9
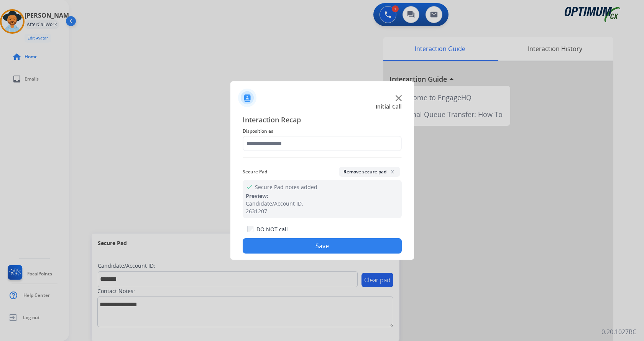
drag, startPoint x: 273, startPoint y: 133, endPoint x: 297, endPoint y: 149, distance: 29.2
click at [273, 133] on span "Disposition as" at bounding box center [322, 131] width 159 height 9
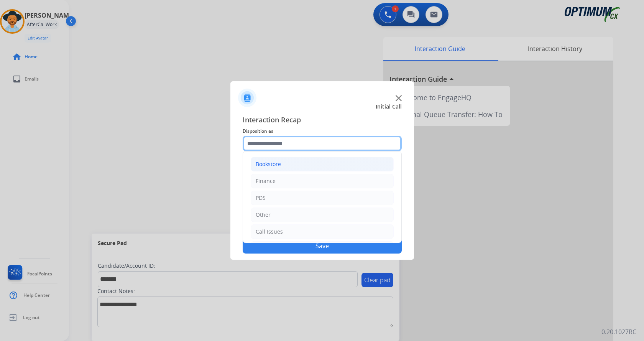
drag, startPoint x: 295, startPoint y: 142, endPoint x: 308, endPoint y: 160, distance: 22.5
click at [296, 142] on input "text" at bounding box center [322, 143] width 159 height 15
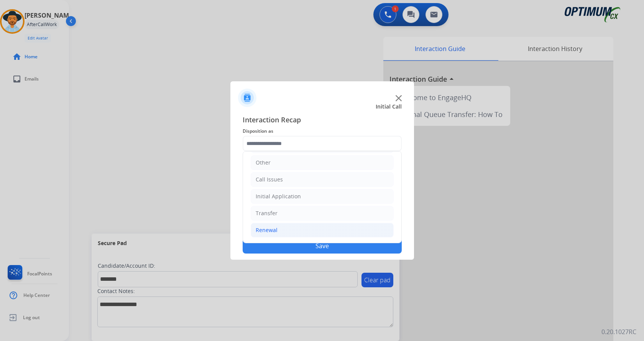
click at [276, 230] on div "Renewal" at bounding box center [267, 230] width 22 height 8
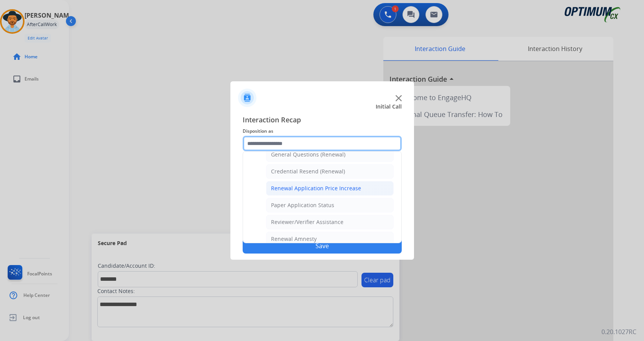
scroll to position [219, 0]
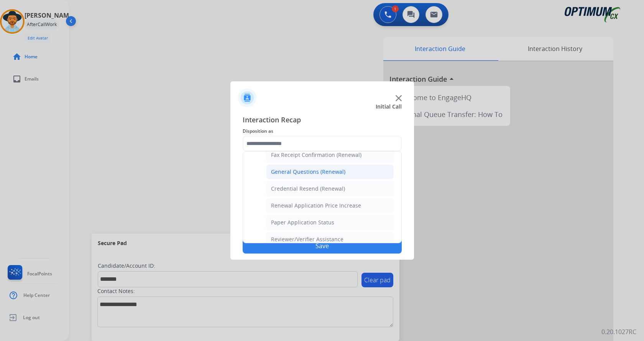
click at [317, 173] on div "General Questions (Renewal)" at bounding box center [308, 172] width 74 height 8
type input "**********"
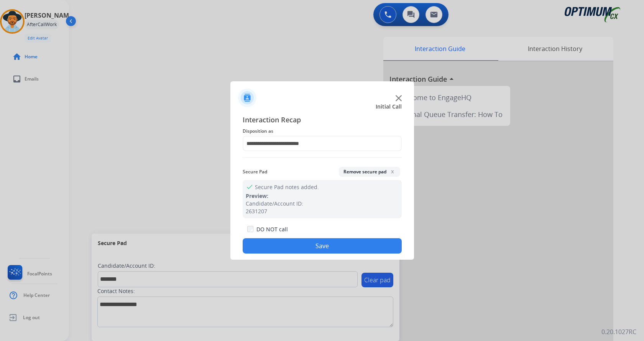
drag, startPoint x: 310, startPoint y: 242, endPoint x: 272, endPoint y: 187, distance: 67.2
click at [310, 242] on button "Save" at bounding box center [322, 245] width 159 height 15
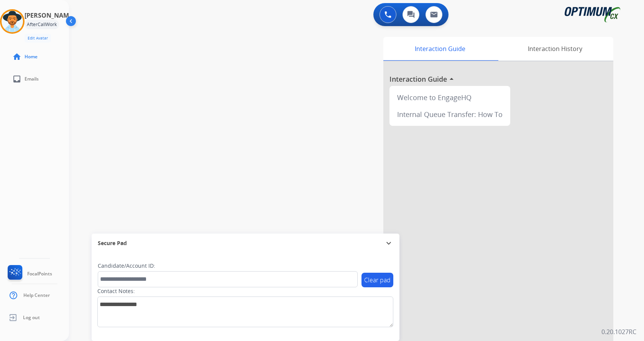
drag, startPoint x: 150, startPoint y: 66, endPoint x: 130, endPoint y: 6, distance: 63.1
click at [150, 65] on div "swap_horiz Break voice bridge close_fullscreen Connect 3-Way Call merge_type Se…" at bounding box center [347, 188] width 557 height 320
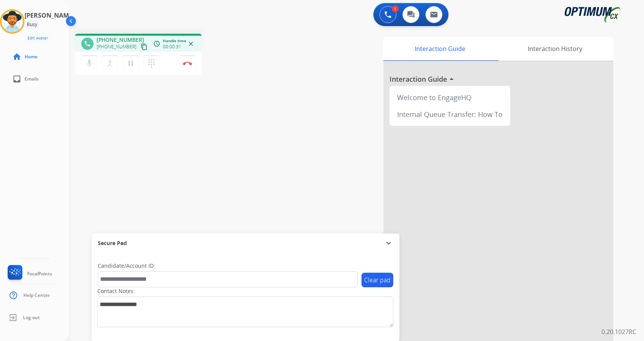
click at [243, 102] on div "phone [PHONE_NUMBER] [PHONE_NUMBER] content_copy access_time Call metrics Queue…" at bounding box center [347, 188] width 557 height 320
drag, startPoint x: 102, startPoint y: 39, endPoint x: 132, endPoint y: 38, distance: 29.9
click at [132, 38] on span "[PHONE_NUMBER]" at bounding box center [121, 40] width 48 height 8
copy span "2014868899"
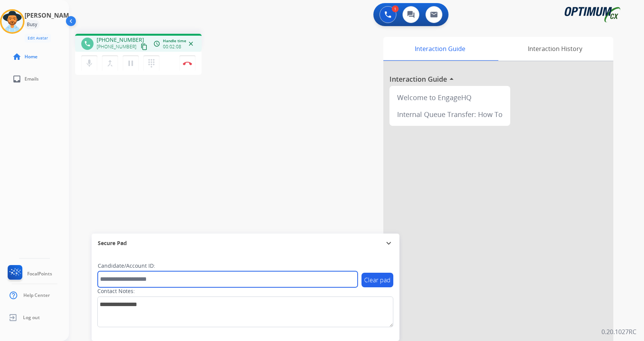
click at [177, 275] on input "text" at bounding box center [228, 279] width 260 height 16
paste input "*******"
type input "*******"
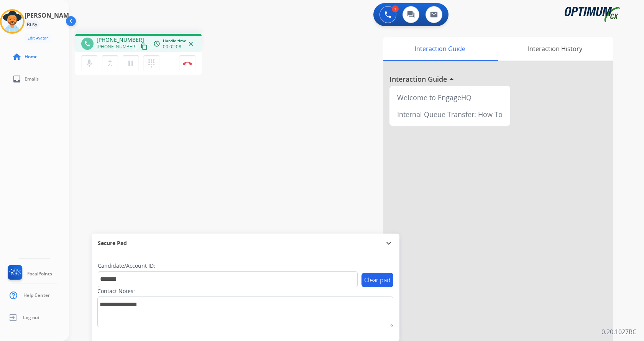
click at [148, 169] on div "phone [PHONE_NUMBER] [PHONE_NUMBER] content_copy access_time Call metrics Queue…" at bounding box center [347, 188] width 557 height 320
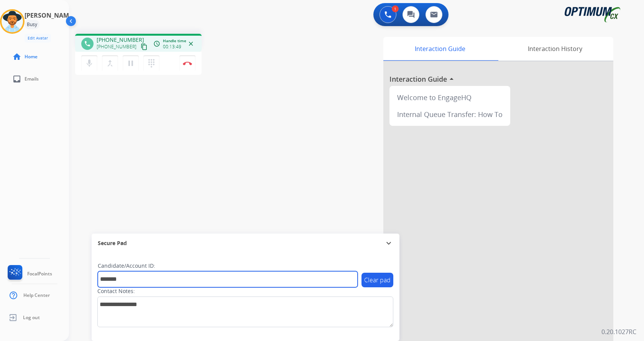
click at [173, 280] on input "*******" at bounding box center [228, 279] width 260 height 16
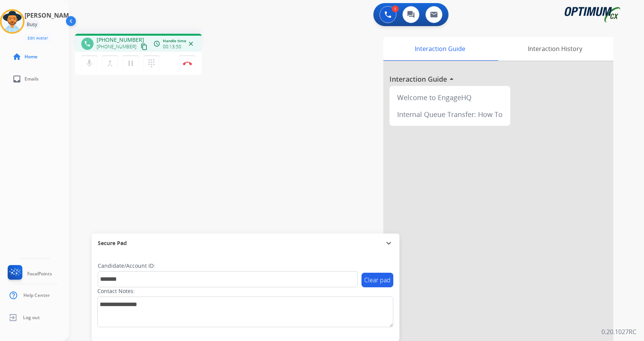
click at [239, 169] on div "phone [PHONE_NUMBER] [PHONE_NUMBER] content_copy access_time Call metrics Queue…" at bounding box center [347, 188] width 557 height 320
drag, startPoint x: 236, startPoint y: 122, endPoint x: 233, endPoint y: 117, distance: 6.0
click at [236, 122] on div "phone [PHONE_NUMBER] [PHONE_NUMBER] content_copy access_time Call metrics Queue…" at bounding box center [347, 188] width 557 height 320
click at [186, 60] on button "Disconnect" at bounding box center [188, 63] width 16 height 16
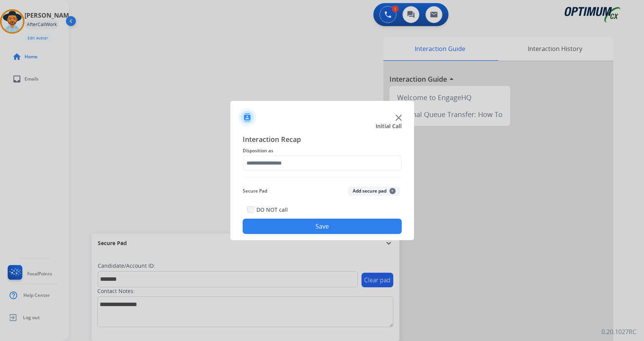
click at [365, 190] on button "Add secure pad +" at bounding box center [374, 190] width 52 height 9
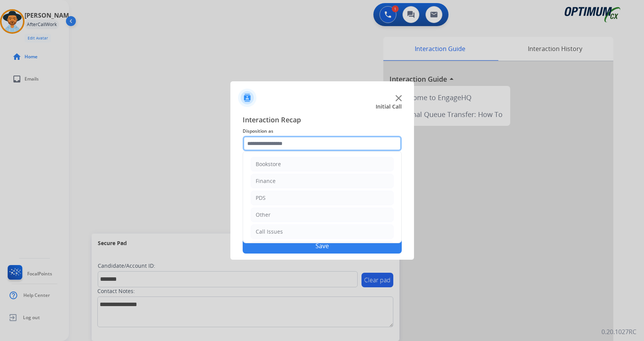
click at [292, 137] on input "text" at bounding box center [322, 143] width 159 height 15
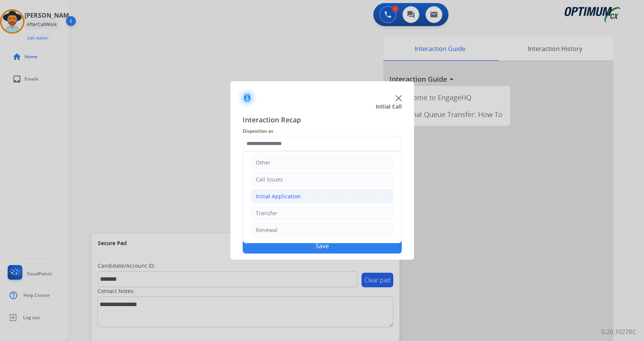
click at [302, 194] on li "Initial Application" at bounding box center [322, 196] width 143 height 15
drag, startPoint x: 313, startPoint y: 226, endPoint x: 315, endPoint y: 235, distance: 9.0
click at [314, 226] on li "Appeals" at bounding box center [330, 230] width 128 height 15
type input "*******"
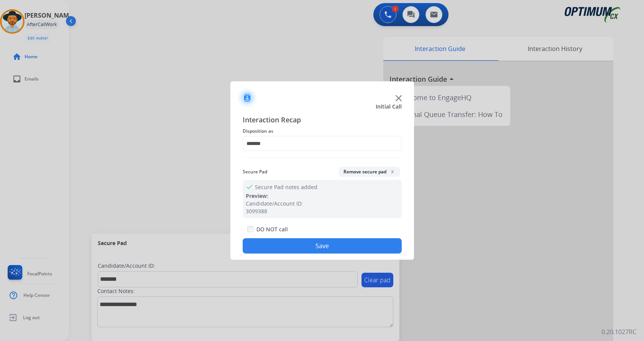
click at [316, 245] on button "Save" at bounding box center [322, 245] width 159 height 15
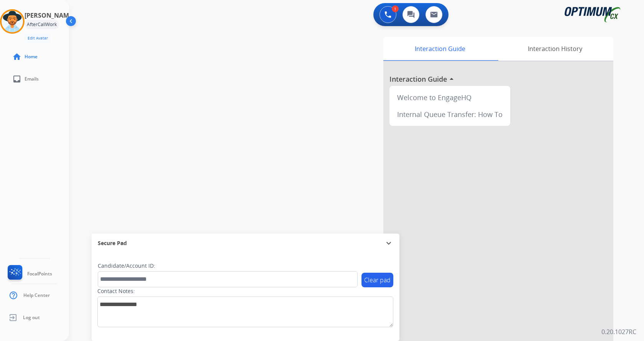
drag, startPoint x: 187, startPoint y: 157, endPoint x: 163, endPoint y: 81, distance: 80.4
click at [187, 153] on div "swap_horiz Break voice bridge close_fullscreen Connect 3-Way Call merge_type Se…" at bounding box center [347, 188] width 557 height 320
drag, startPoint x: 20, startPoint y: 25, endPoint x: 61, endPoint y: 67, distance: 58.6
click at [20, 25] on img at bounding box center [12, 21] width 21 height 21
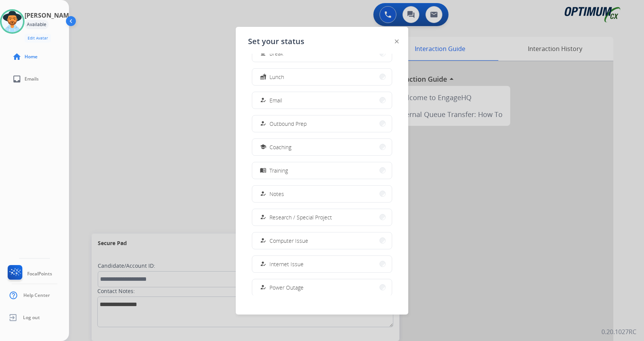
scroll to position [72, 0]
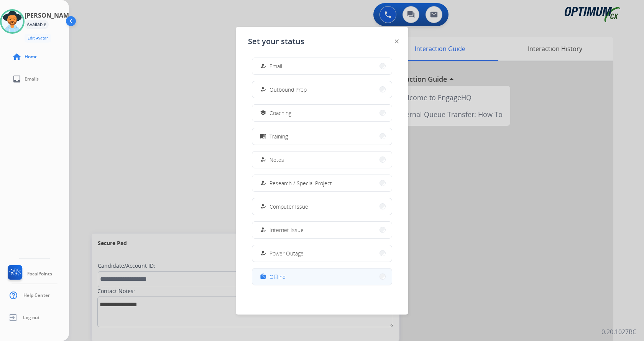
click at [301, 280] on button "work_off Offline" at bounding box center [322, 277] width 140 height 16
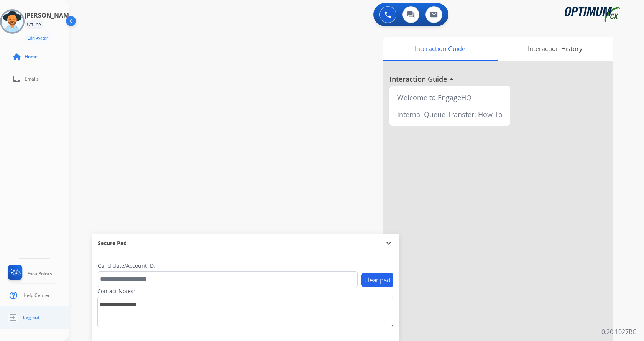
click at [36, 316] on span "Log out" at bounding box center [31, 318] width 17 height 6
